Goal: Check status: Check status

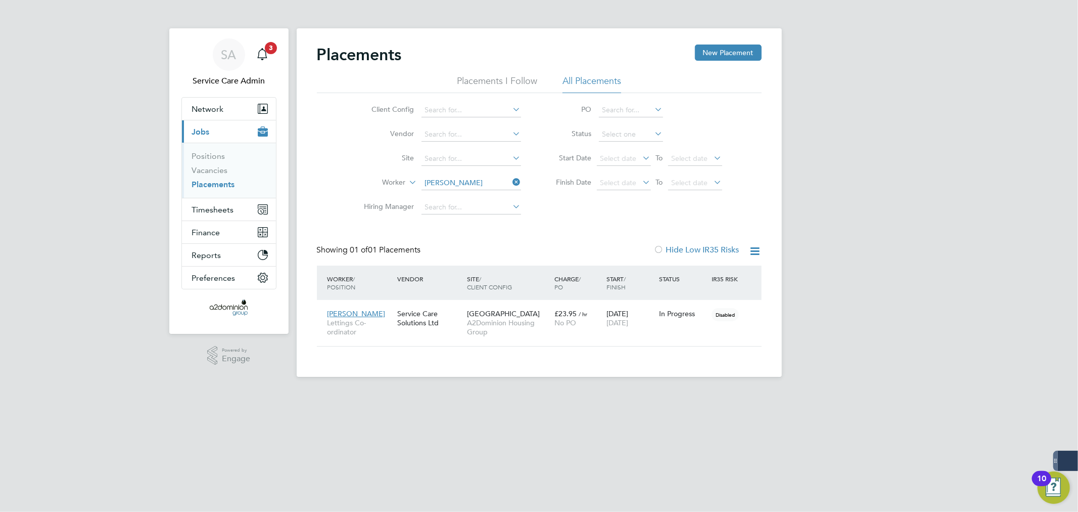
scroll to position [38, 88]
click at [221, 214] on button "Timesheets" at bounding box center [229, 209] width 94 height 22
click at [225, 178] on link "Timesheets" at bounding box center [213, 179] width 42 height 10
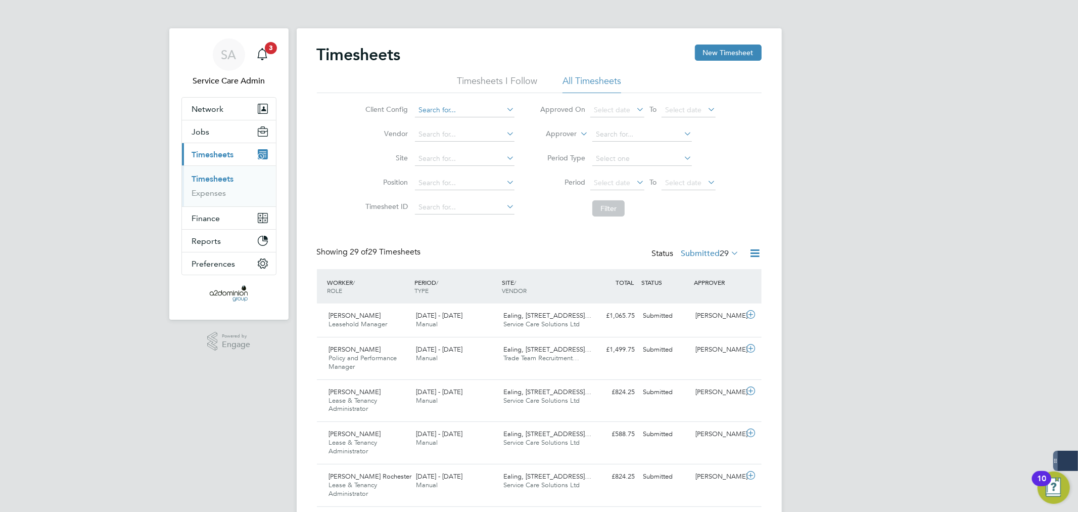
click at [459, 104] on input at bounding box center [465, 110] width 100 height 14
type input "a2d"
click at [468, 106] on input at bounding box center [465, 110] width 100 height 14
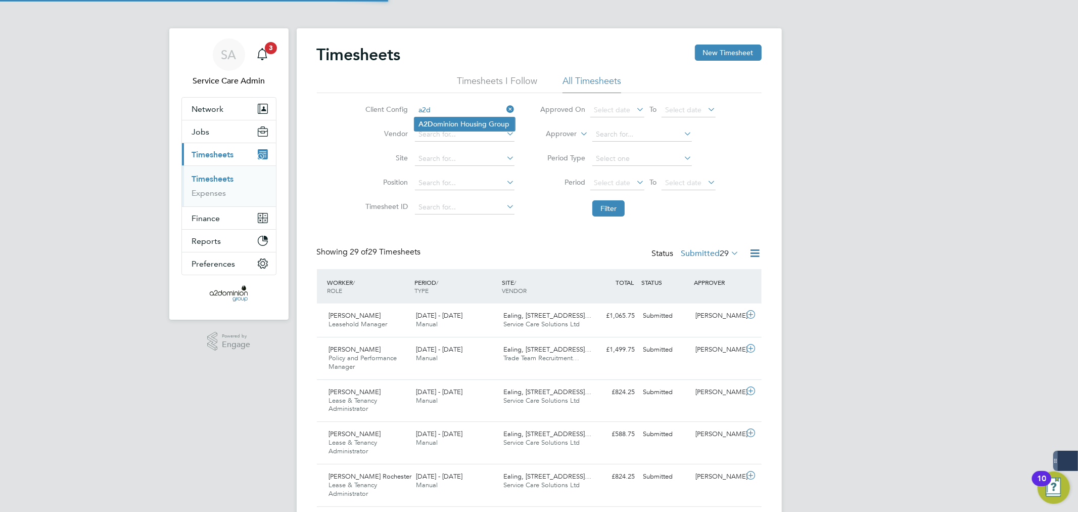
click at [472, 119] on li "A2D ominion Housing Group" at bounding box center [465, 124] width 101 height 14
type input "A2Dominion Housing Group"
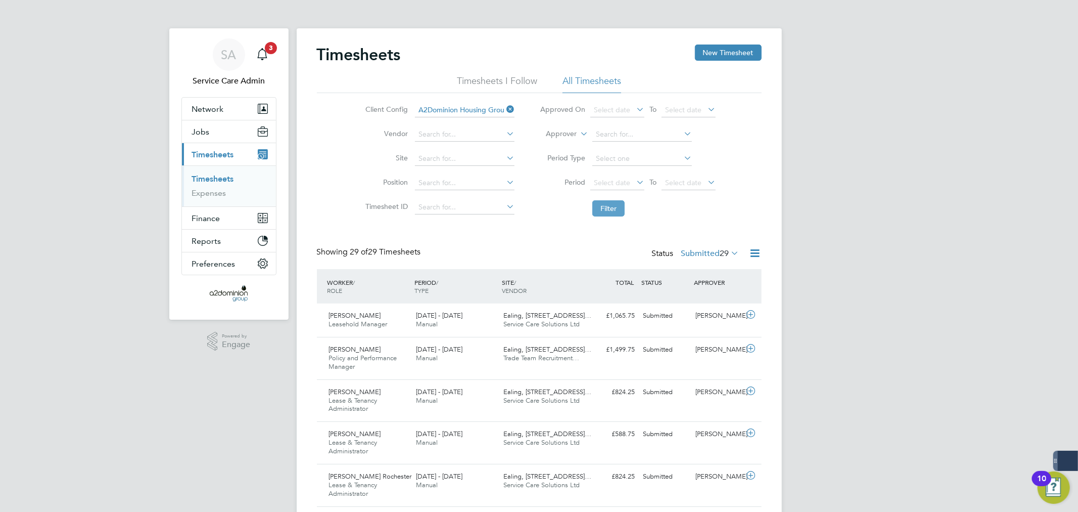
click at [610, 207] on button "Filter" at bounding box center [609, 208] width 32 height 16
click at [578, 135] on icon at bounding box center [578, 130] width 0 height 9
click at [578, 144] on li "Approver" at bounding box center [627, 134] width 201 height 24
click at [575, 137] on label "Approver" at bounding box center [554, 134] width 46 height 10
click at [570, 147] on li "Worker" at bounding box center [552, 145] width 50 height 13
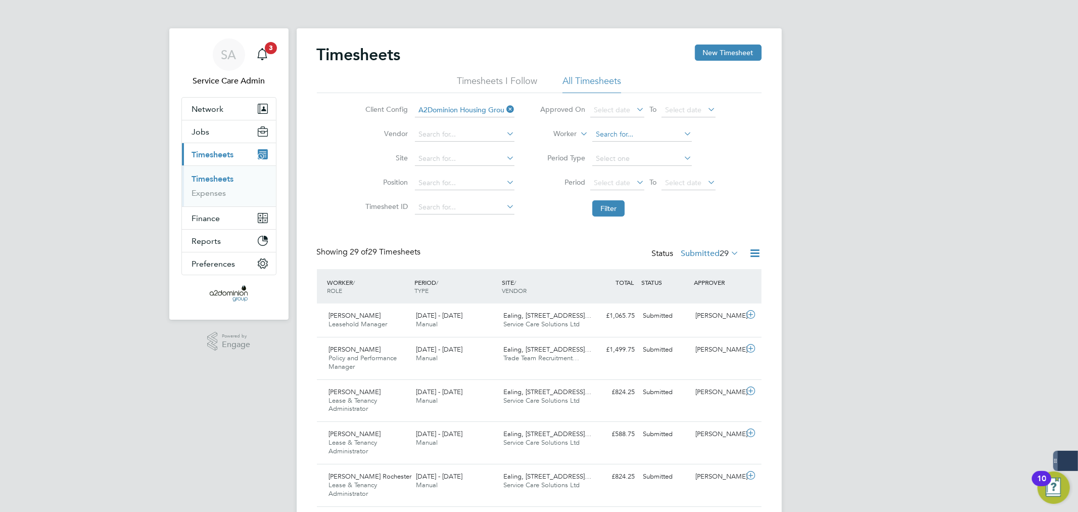
click at [604, 134] on input at bounding box center [643, 134] width 100 height 14
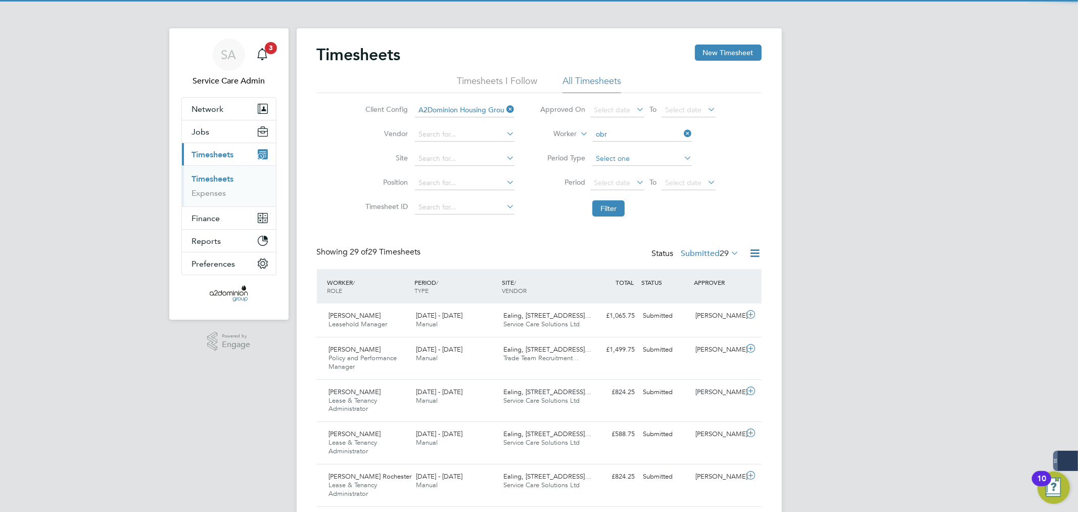
drag, startPoint x: 635, startPoint y: 144, endPoint x: 630, endPoint y: 163, distance: 19.3
click at [634, 145] on li "Obr ein Mtindi" at bounding box center [642, 149] width 101 height 14
type input "[PERSON_NAME] Mtindi"
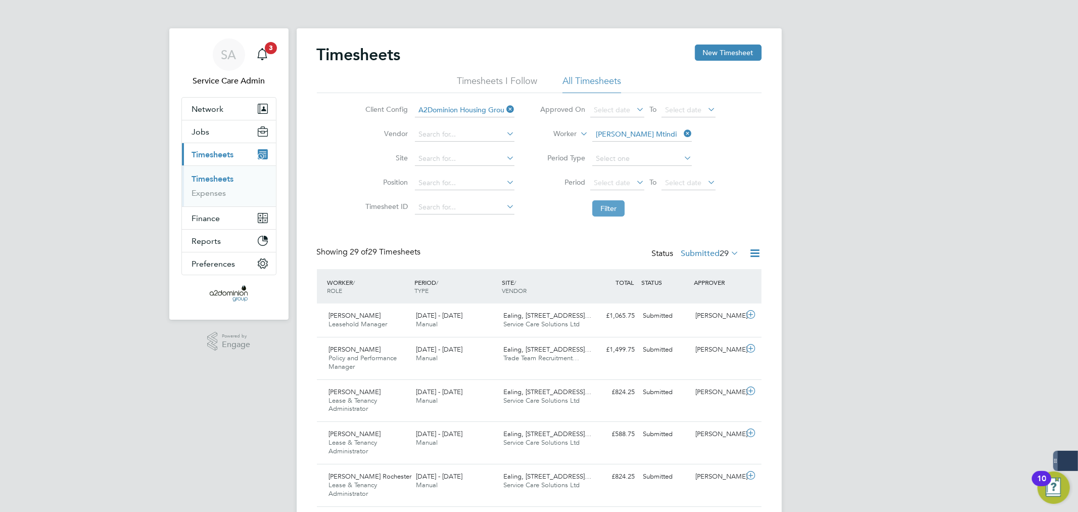
click at [616, 208] on button "Filter" at bounding box center [609, 208] width 32 height 16
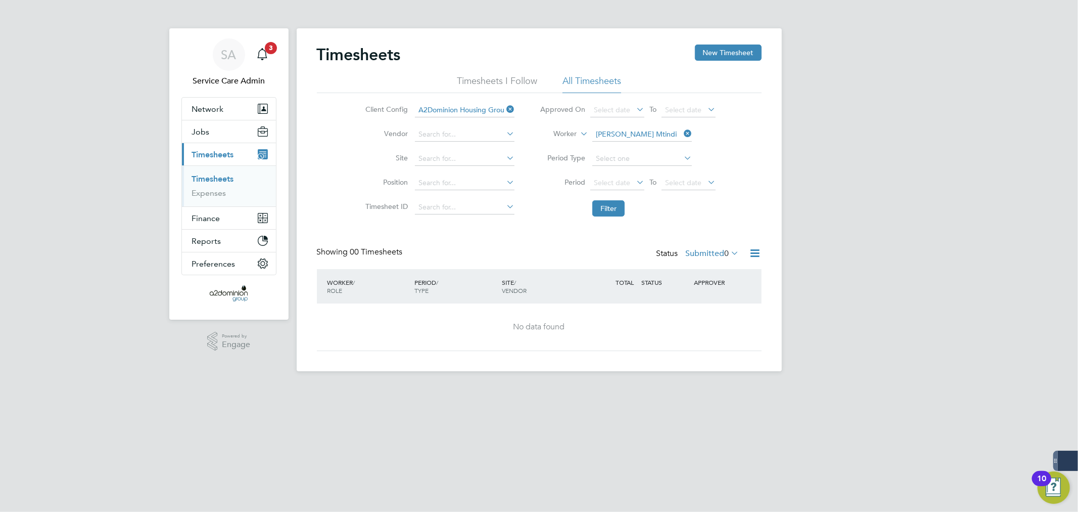
drag, startPoint x: 513, startPoint y: 77, endPoint x: 548, endPoint y: 78, distance: 35.4
click at [513, 78] on li "Timesheets I Follow" at bounding box center [497, 84] width 80 height 18
click at [608, 77] on li "All Timesheets" at bounding box center [592, 84] width 59 height 18
click at [709, 253] on label "Submitted 0" at bounding box center [713, 253] width 54 height 10
click at [717, 271] on li "All" at bounding box center [711, 271] width 47 height 14
